Goal: Find specific page/section: Find specific page/section

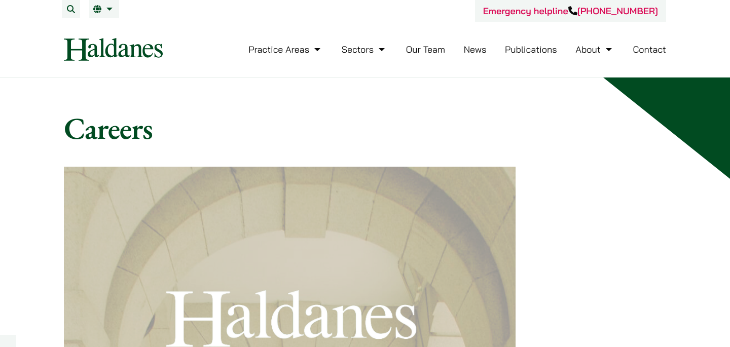
click at [646, 50] on link "Contact" at bounding box center [649, 50] width 33 height 12
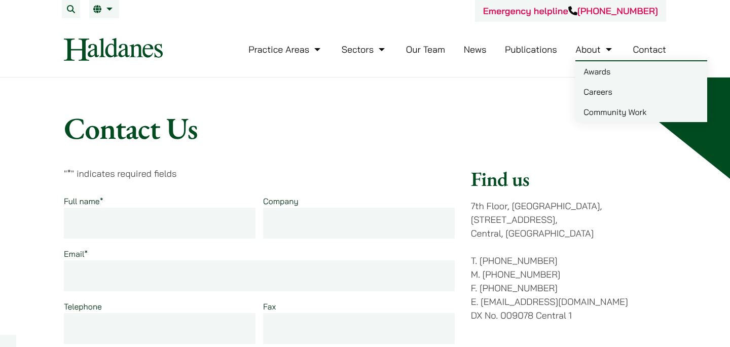
click at [591, 85] on link "Careers" at bounding box center [642, 92] width 132 height 20
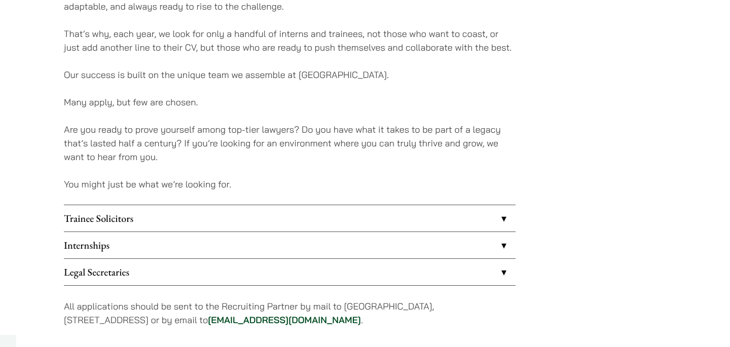
click at [127, 255] on link "Internships" at bounding box center [290, 245] width 452 height 26
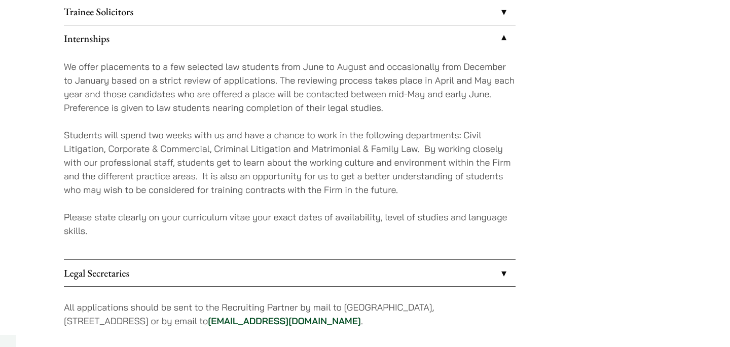
scroll to position [951, 0]
